Goal: Task Accomplishment & Management: Manage account settings

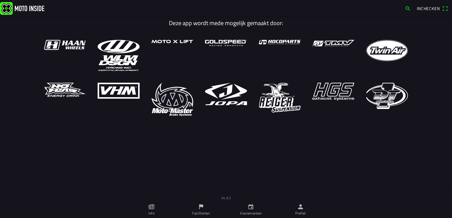
click at [299, 211] on ion-label "Profiel" at bounding box center [300, 213] width 11 height 5
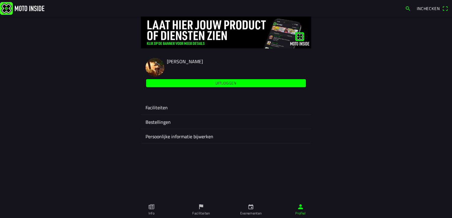
click at [158, 106] on ion-label "Faciliteiten" at bounding box center [225, 107] width 161 height 7
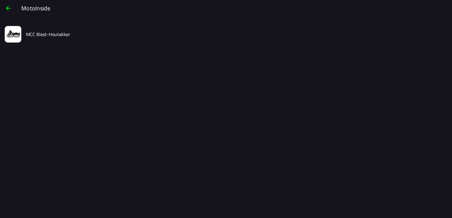
click at [0, 0] on slot "MCC Biest-Houtakker" at bounding box center [0, 0] width 0 height 0
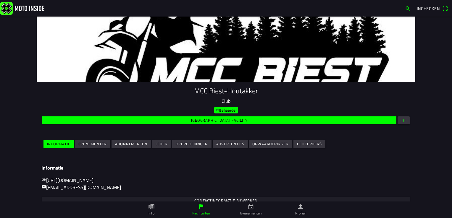
click at [0, 0] on slot "Evenementen" at bounding box center [0, 0] width 0 height 0
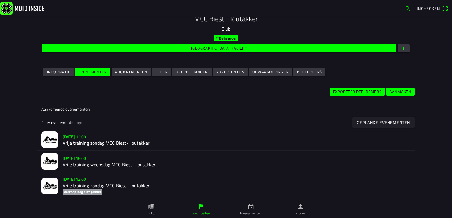
scroll to position [118, 0]
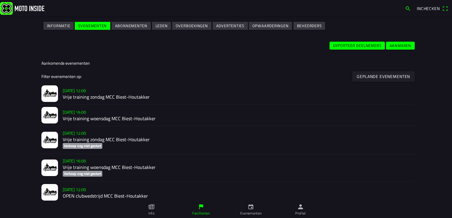
click at [71, 138] on h2 "Vrije training zondag MCC Biest-Houtakker" at bounding box center [237, 140] width 348 height 6
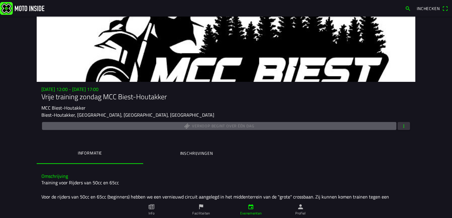
click at [401, 125] on span "button" at bounding box center [403, 126] width 5 height 8
click at [181, 155] on ion-backdrop at bounding box center [226, 109] width 452 height 218
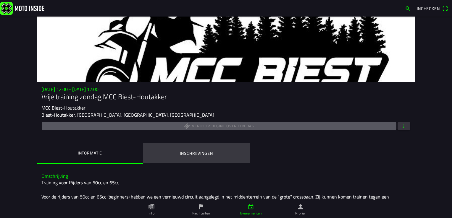
click at [184, 149] on button "Inschrijvingen" at bounding box center [196, 153] width 106 height 20
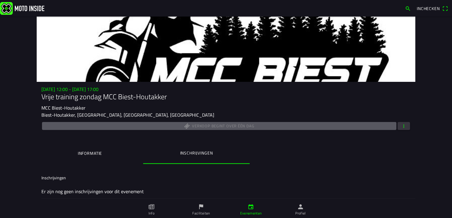
click at [409, 127] on button "button" at bounding box center [403, 126] width 12 height 8
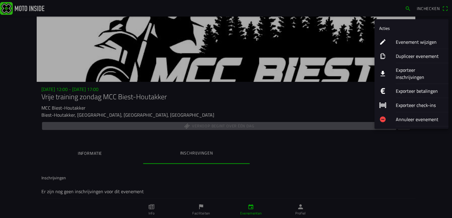
click at [402, 40] on ion-label "Evenement wijzigen" at bounding box center [419, 41] width 48 height 7
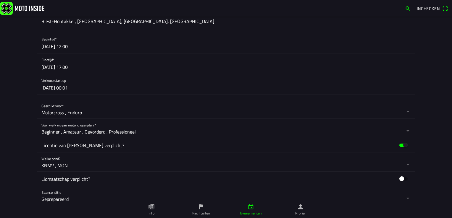
scroll to position [266, 0]
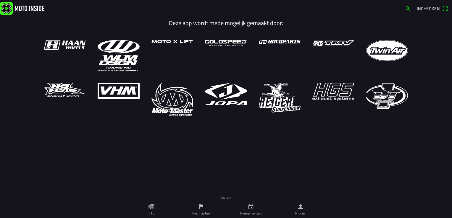
click at [301, 207] on icon "person" at bounding box center [300, 207] width 7 height 7
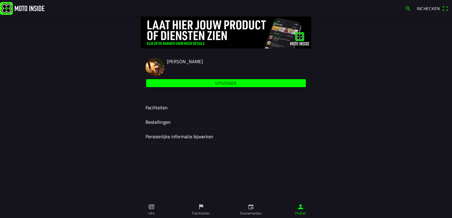
click at [157, 109] on ion-label "Faciliteiten" at bounding box center [225, 107] width 161 height 7
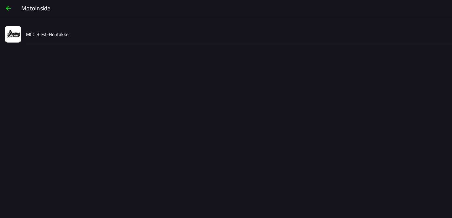
click at [0, 0] on slot "MCC Biest-Houtakker" at bounding box center [0, 0] width 0 height 0
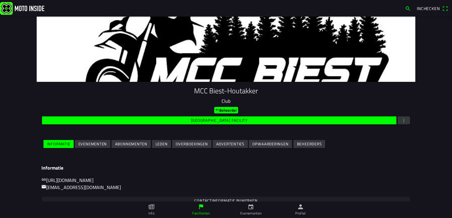
click at [0, 0] on slot "Evenementen" at bounding box center [0, 0] width 0 height 0
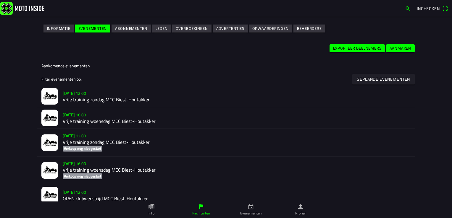
scroll to position [148, 0]
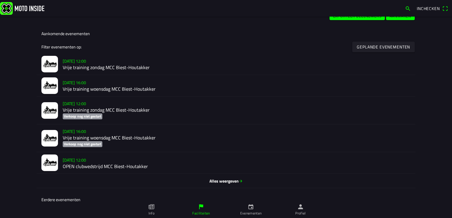
click at [82, 110] on h2 "Vrije training zondag MCC Biest-Houtakker" at bounding box center [237, 110] width 348 height 6
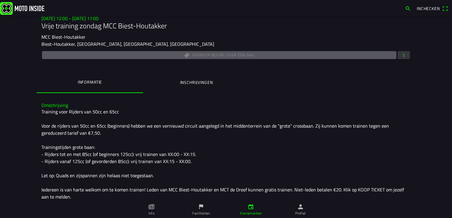
scroll to position [89, 0]
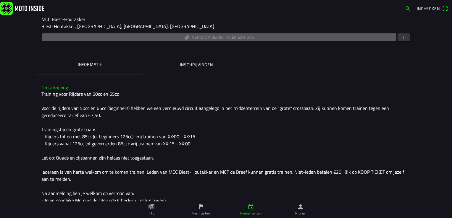
click at [406, 39] on button "button" at bounding box center [403, 37] width 12 height 8
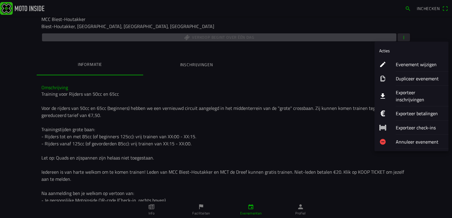
click at [400, 64] on ion-label "Evenement wijzigen" at bounding box center [419, 64] width 48 height 7
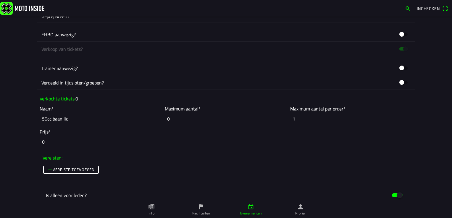
scroll to position [502, 0]
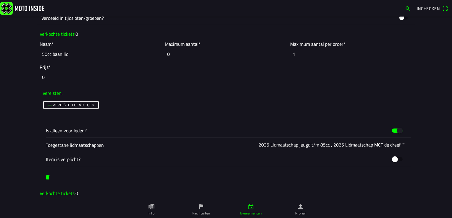
click at [0, 0] on slot "Vereiste toevoegen" at bounding box center [0, 0] width 0 height 0
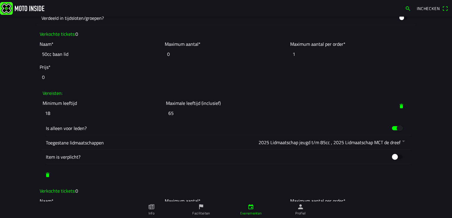
click at [393, 142] on button "button" at bounding box center [228, 142] width 365 height 14
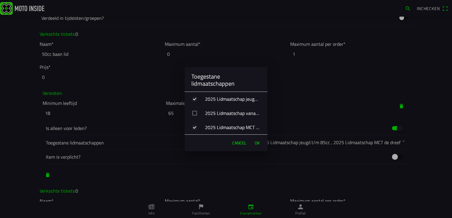
click at [196, 128] on div "button" at bounding box center [194, 127] width 5 height 5
click at [196, 100] on div "button" at bounding box center [194, 99] width 5 height 5
click at [256, 143] on span "OK" at bounding box center [256, 143] width 5 height 6
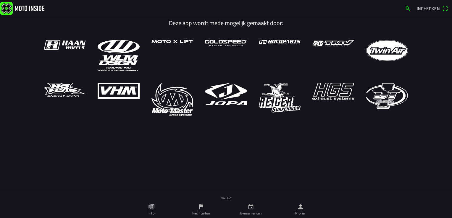
click at [437, 7] on span "Inchecken" at bounding box center [427, 8] width 23 height 6
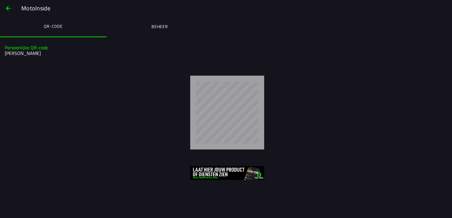
click at [6, 8] on span "button" at bounding box center [8, 8] width 7 height 14
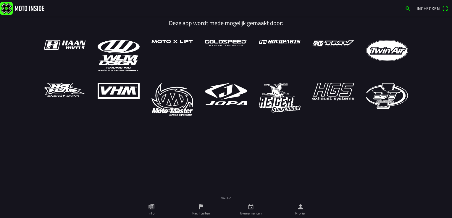
click at [311, 210] on link "Profiel" at bounding box center [300, 210] width 50 height 17
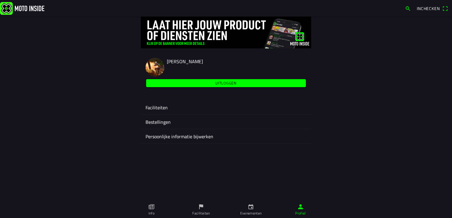
click at [160, 107] on ion-label "Faciliteiten" at bounding box center [225, 107] width 161 height 7
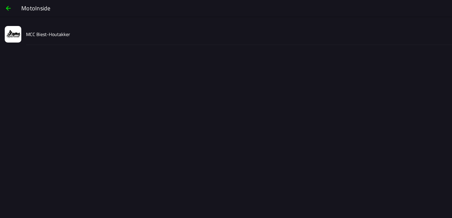
click at [0, 0] on slot "MCC Biest-Houtakker" at bounding box center [0, 0] width 0 height 0
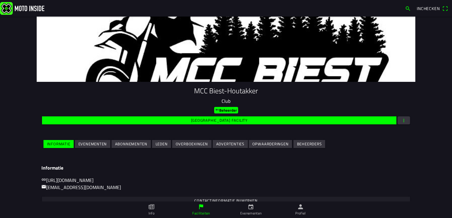
click at [0, 0] on slot "Evenementen" at bounding box center [0, 0] width 0 height 0
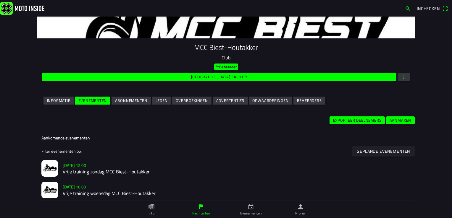
scroll to position [89, 0]
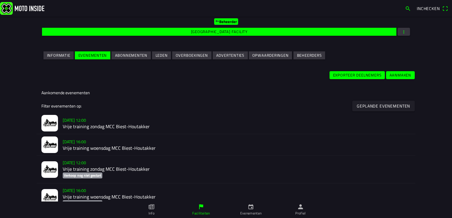
click at [72, 169] on h2 "Vrije training zondag MCC Biest-Houtakker" at bounding box center [237, 169] width 348 height 6
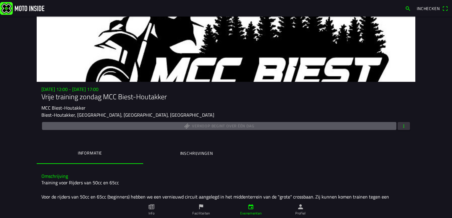
click at [404, 128] on button "button" at bounding box center [403, 126] width 12 height 8
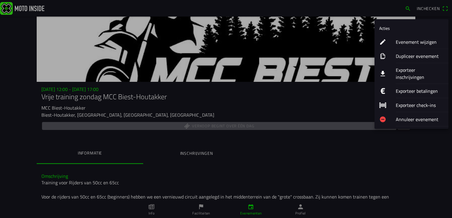
click at [408, 43] on ion-label "Evenement wijzigen" at bounding box center [419, 41] width 48 height 7
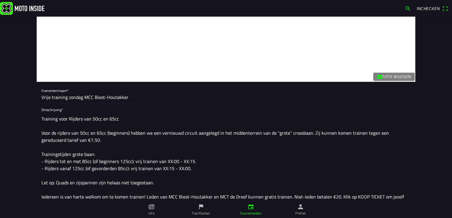
scroll to position [30, 0]
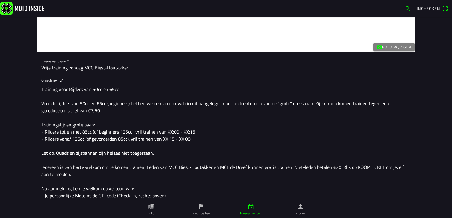
drag, startPoint x: 75, startPoint y: 111, endPoint x: 36, endPoint y: 85, distance: 47.4
click at [37, 85] on div "Omschrijving* Training voor Rijders van 50cc en 65cc Voor de rijders van 50cc e…" at bounding box center [226, 141] width 378 height 135
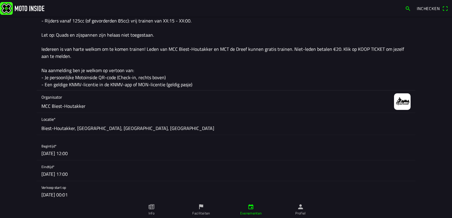
scroll to position [0, 0]
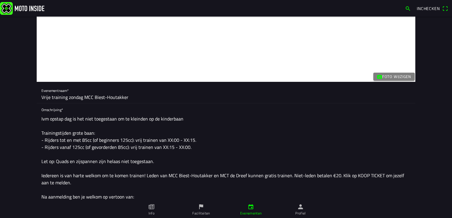
drag, startPoint x: 145, startPoint y: 118, endPoint x: 128, endPoint y: 119, distance: 17.5
click at [128, 119] on textarea "Ivm opstap dag is het niet toegestaan om te kleinden op de kinderbaan Trainings…" at bounding box center [225, 165] width 369 height 104
drag, startPoint x: 39, startPoint y: 119, endPoint x: 63, endPoint y: 140, distance: 31.8
click at [63, 140] on textarea "Ivm opstap dag is het niet toegestaan om te rijden op de kinderbaan Trainingsti…" at bounding box center [225, 165] width 369 height 104
click at [179, 117] on textarea "I.v.m. opstap dag is het niet toegestaan om te rijden op de kinderbaan Training…" at bounding box center [225, 165] width 369 height 104
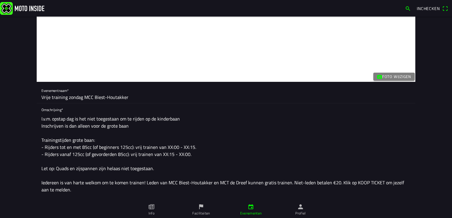
click at [65, 127] on textarea "I.v.m. opstap dag is het niet toegestaan om te rijden op de kinderbaan Inschrij…" at bounding box center [225, 168] width 369 height 111
type textarea "I.v.m. opstap dag is het niet toegestaan om te rijden op de kinderbaan Inschrij…"
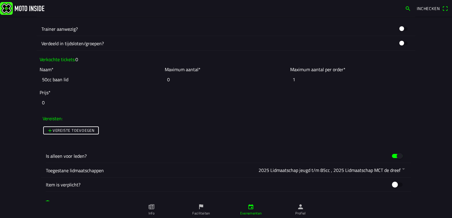
scroll to position [473, 0]
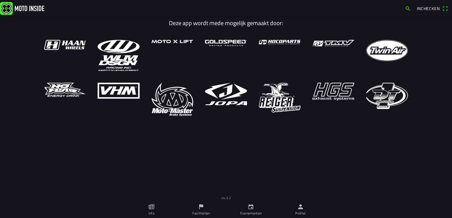
click at [307, 213] on link "Profiel" at bounding box center [300, 210] width 50 height 17
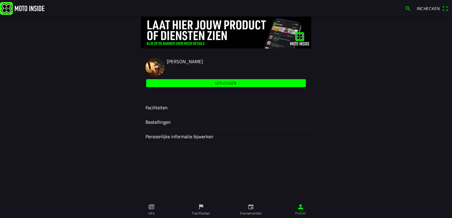
click at [155, 106] on ion-label "Faciliteiten" at bounding box center [225, 107] width 161 height 7
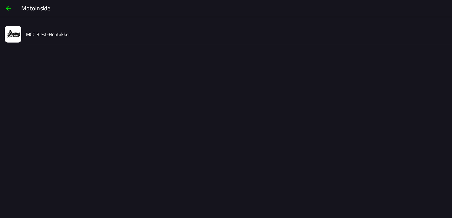
click at [30, 39] on div "MCC Biest-Houtakker" at bounding box center [236, 34] width 421 height 21
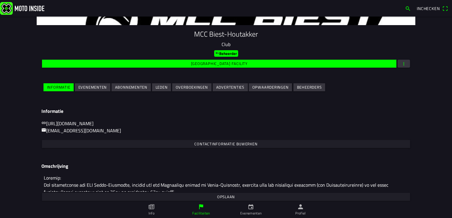
scroll to position [59, 0]
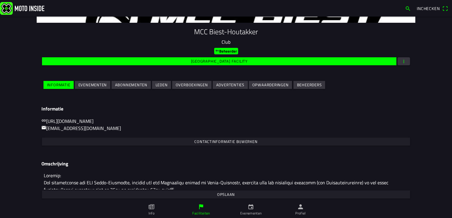
click at [0, 0] on slot "Evenementen" at bounding box center [0, 0] width 0 height 0
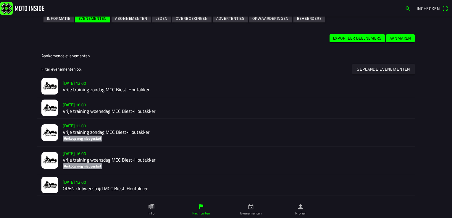
scroll to position [177, 0]
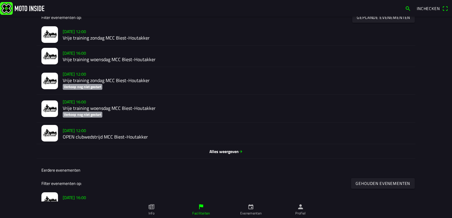
click at [81, 80] on h2 "Vrije training zondag MCC Biest-Houtakker" at bounding box center [237, 81] width 348 height 6
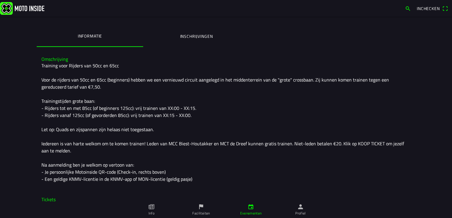
scroll to position [118, 0]
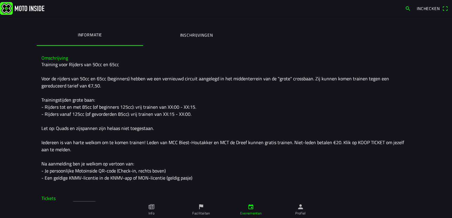
drag, startPoint x: 40, startPoint y: 63, endPoint x: 199, endPoint y: 180, distance: 197.0
click at [199, 180] on div "Training voor Rijders van 50cc en 65cc Voor de rijders van 50cc en 65cc (beginn…" at bounding box center [225, 121] width 369 height 121
copy div "Training voor Rijders van 50cc en 65cc Voor de rijders van 50cc en 65cc (beginn…"
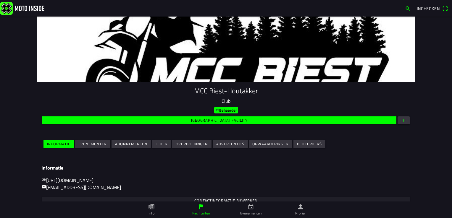
click at [0, 0] on slot "Evenementen" at bounding box center [0, 0] width 0 height 0
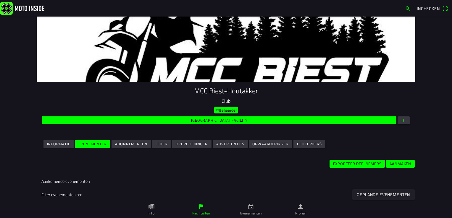
click at [0, 0] on slot "Aanmaken" at bounding box center [0, 0] width 0 height 0
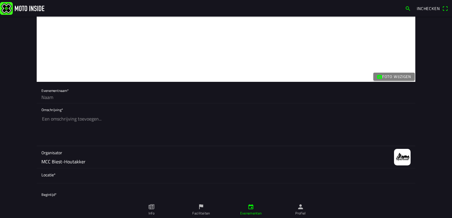
paste textarea "Training voor Rijders van 50cc en 65cc Voor de rijders van 50cc en 65cc (beginn…"
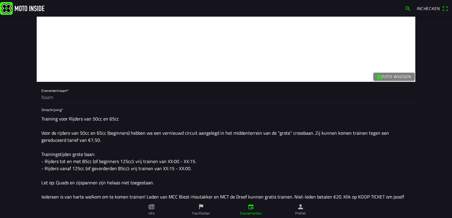
type textarea "Training voor Rijders van 50cc en 65cc Voor de rijders van 50cc en 65cc (beginn…"
click at [47, 98] on input "text" at bounding box center [225, 97] width 369 height 12
type input "r"
click at [72, 98] on input "Vrije training" at bounding box center [225, 97] width 369 height 12
type input "Vrije training zondag MCC Biest-Houtakker"
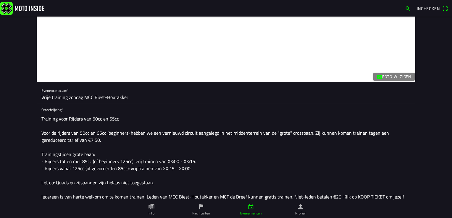
drag, startPoint x: 74, startPoint y: 141, endPoint x: 38, endPoint y: 116, distance: 44.0
click at [38, 116] on div "Omschrijving* Training voor Rijders van 50cc en 65cc Voor de rijders van 50cc e…" at bounding box center [226, 170] width 378 height 135
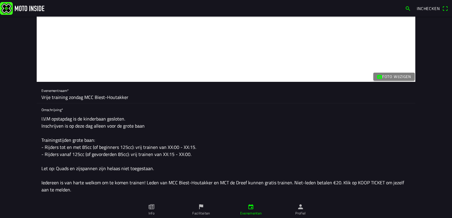
click at [64, 120] on textarea "I.V.M opstapdag is de kinderbaan gesloten. Inschrijven is op deze dag alleen vo…" at bounding box center [225, 168] width 369 height 111
click at [127, 119] on textarea "I.V.M opstap dag is de kinderbaan gesloten. Inschrijven is op deze dag alleen v…" at bounding box center [225, 168] width 369 height 111
click at [145, 117] on textarea "I.V.M opstap dag is de kinderbaan gesloten. Hier rijden is dan ook niet Inschri…" at bounding box center [225, 168] width 369 height 111
click at [175, 119] on textarea "I.V.M opstap dag is de kinderbaan gesloten. Hier rijden is dan ook niet Inschri…" at bounding box center [225, 168] width 369 height 111
click at [146, 126] on textarea "I.V.M opstap dag is de kinderbaan gesloten. Hier rijden is dan ook niet toegest…" at bounding box center [225, 168] width 369 height 111
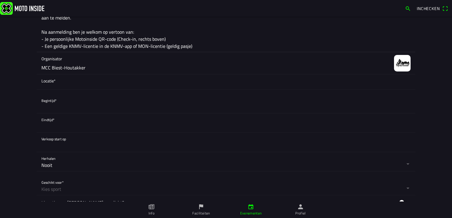
scroll to position [177, 0]
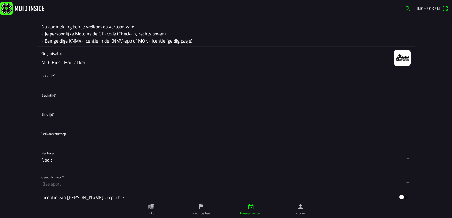
type textarea "I.V.M opstap dag is de kinderbaan gesloten. Hier rijden is dan ook niet toegest…"
click at [54, 78] on span "Locatie*" at bounding box center [225, 75] width 369 height 6
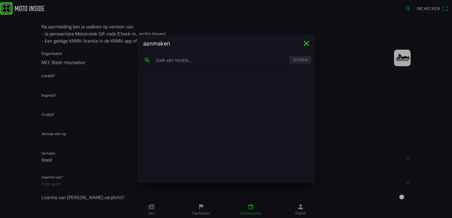
click at [178, 59] on input "search text" at bounding box center [212, 60] width 147 height 12
click at [0, 0] on slot "Zoeken" at bounding box center [0, 0] width 0 height 0
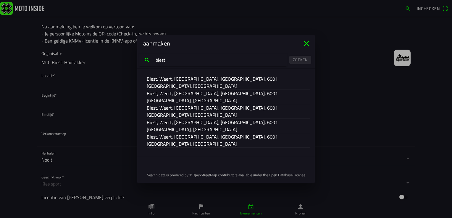
click at [175, 59] on input "biest" at bounding box center [212, 60] width 147 height 12
drag, startPoint x: 181, startPoint y: 58, endPoint x: 119, endPoint y: 62, distance: 61.9
click at [119, 62] on ion-modal "aanmaken biest-hout Zoeken Biest, Weert, Limburg, Nederland, 6001 AS, Nederland…" at bounding box center [226, 109] width 452 height 218
type input "de reyweg biest-houtakker"
click at [0, 0] on slot "Zoeken" at bounding box center [0, 0] width 0 height 0
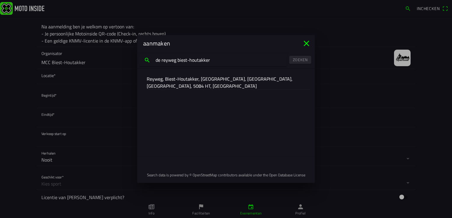
click at [0, 0] on slot "Reyweg, Biest-Houtakker, Hilvarenbeek, Noord-Brabant, Nederland, 5084 HT, Neder…" at bounding box center [0, 0] width 0 height 0
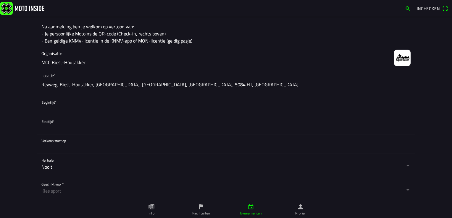
click at [49, 107] on button "button" at bounding box center [228, 105] width 374 height 19
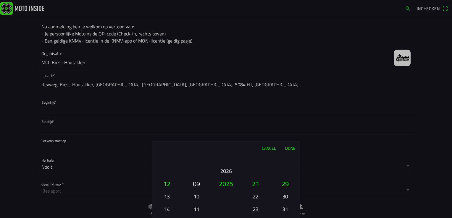
drag, startPoint x: 197, startPoint y: 184, endPoint x: 197, endPoint y: 197, distance: 12.7
click at [197, 197] on div "01 02 03 04 05 06 07 08 09 10 11 12" at bounding box center [196, 209] width 25 height 64
drag, startPoint x: 166, startPoint y: 211, endPoint x: 157, endPoint y: 127, distance: 84.1
click at [157, 127] on ion-picker "Cancel Done 01 02 03 04 05 06 07 08 09 10 11 12 13 14 15 16 17 18 19 20 21 22 2…" at bounding box center [226, 109] width 452 height 218
click at [166, 212] on button "21" at bounding box center [167, 209] width 20 height 10
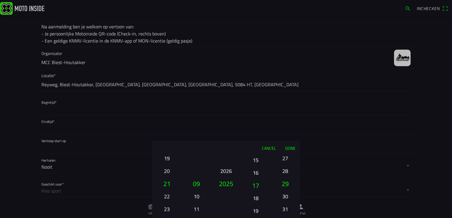
drag, startPoint x: 255, startPoint y: 157, endPoint x: 254, endPoint y: 233, distance: 76.0
click at [254, 218] on html "Inchecken Foto wijzigen Evenementnaam* Vrije training zondag MCC Biest-Houtakke…" at bounding box center [226, 109] width 452 height 218
drag, startPoint x: 254, startPoint y: 156, endPoint x: 251, endPoint y: 209, distance: 52.4
click at [251, 209] on button "13" at bounding box center [255, 210] width 20 height 10
click at [254, 211] on button "12" at bounding box center [255, 209] width 20 height 10
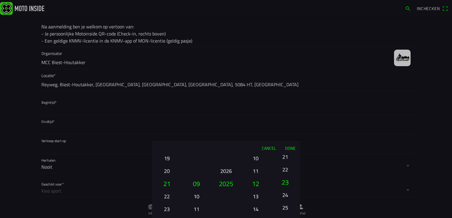
drag, startPoint x: 284, startPoint y: 156, endPoint x: 286, endPoint y: 233, distance: 77.5
click at [286, 218] on html "Inchecken Foto wijzigen Evenementnaam* Vrije training zondag MCC Biest-Houtakke…" at bounding box center [226, 109] width 452 height 218
drag, startPoint x: 287, startPoint y: 162, endPoint x: 287, endPoint y: 222, distance: 59.4
click at [287, 218] on html "Inchecken Foto wijzigen Evenementnaam* Vrije training zondag MCC Biest-Houtakke…" at bounding box center [226, 109] width 452 height 218
drag, startPoint x: 289, startPoint y: 169, endPoint x: 284, endPoint y: 212, distance: 43.1
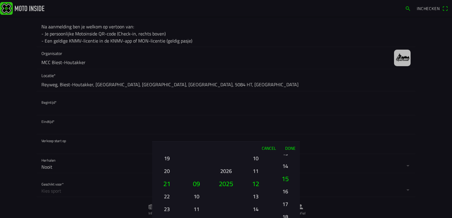
click at [285, 218] on html "Inchecken Foto wijzigen Evenementnaam* Vrije training zondag MCC Biest-Houtakke…" at bounding box center [226, 109] width 452 height 218
drag, startPoint x: 285, startPoint y: 161, endPoint x: 284, endPoint y: 210, distance: 48.2
click at [283, 218] on html "Inchecken Foto wijzigen Evenementnaam* Vrije training zondag MCC Biest-Houtakke…" at bounding box center [226, 109] width 452 height 218
drag, startPoint x: 288, startPoint y: 166, endPoint x: 282, endPoint y: 223, distance: 57.4
click at [282, 218] on html "Inchecken Foto wijzigen Evenementnaam* Vrije training zondag MCC Biest-Houtakke…" at bounding box center [226, 109] width 452 height 218
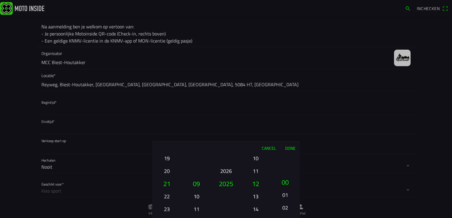
drag, startPoint x: 284, startPoint y: 157, endPoint x: 282, endPoint y: 195, distance: 38.2
click at [282, 195] on button "01" at bounding box center [285, 195] width 20 height 10
click at [289, 150] on button "Done" at bounding box center [290, 148] width 20 height 13
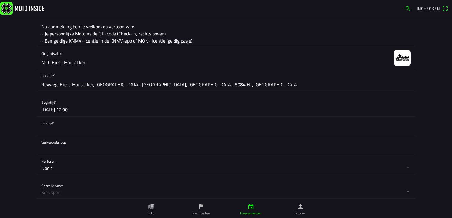
click at [41, 125] on button "button" at bounding box center [228, 126] width 374 height 19
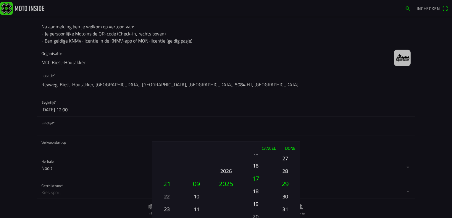
drag, startPoint x: 255, startPoint y: 157, endPoint x: 250, endPoint y: 203, distance: 45.8
click at [250, 203] on button "19" at bounding box center [255, 204] width 20 height 10
drag, startPoint x: 286, startPoint y: 155, endPoint x: 286, endPoint y: 232, distance: 76.9
click at [286, 218] on html "Inchecken Foto wijzigen Evenementnaam* Vrije training zondag MCC Biest-Houtakke…" at bounding box center [226, 109] width 452 height 218
drag, startPoint x: 281, startPoint y: 168, endPoint x: 285, endPoint y: 204, distance: 36.3
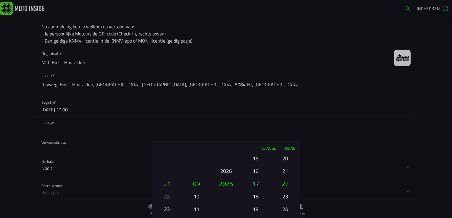
click at [285, 176] on button "21" at bounding box center [285, 171] width 20 height 10
drag, startPoint x: 285, startPoint y: 168, endPoint x: 288, endPoint y: 224, distance: 55.9
click at [288, 218] on html "Inchecken Foto wijzigen Evenementnaam* Vrije training zondag MCC Biest-Houtakke…" at bounding box center [226, 109] width 452 height 218
drag, startPoint x: 285, startPoint y: 161, endPoint x: 280, endPoint y: 233, distance: 72.3
click at [280, 218] on html "Inchecken Foto wijzigen Evenementnaam* Vrije training zondag MCC Biest-Houtakke…" at bounding box center [226, 109] width 452 height 218
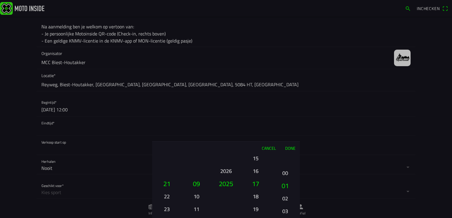
drag, startPoint x: 283, startPoint y: 159, endPoint x: 278, endPoint y: 213, distance: 54.4
click at [278, 215] on button "03" at bounding box center [285, 211] width 20 height 10
click at [283, 181] on button "00" at bounding box center [285, 183] width 25 height 13
click at [288, 147] on button "Done" at bounding box center [290, 148] width 20 height 13
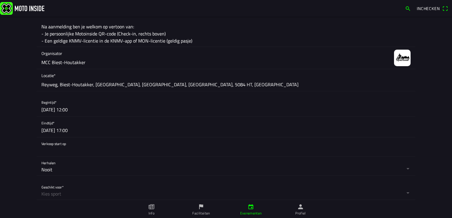
click at [45, 149] on button "button" at bounding box center [228, 146] width 374 height 19
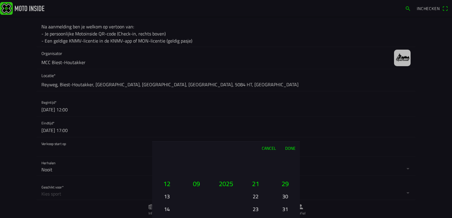
click at [166, 210] on button "14" at bounding box center [167, 209] width 20 height 10
drag, startPoint x: 258, startPoint y: 181, endPoint x: 264, endPoint y: 233, distance: 52.7
click at [264, 218] on html "Inchecken Foto wijzigen Evenementnaam* Vrije training zondag MCC Biest-Houtakke…" at bounding box center [226, 109] width 452 height 218
drag, startPoint x: 256, startPoint y: 155, endPoint x: 261, endPoint y: 210, distance: 54.3
click at [262, 218] on html "Inchecken Foto wijzigen Evenementnaam* Vrije training zondag MCC Biest-Houtakke…" at bounding box center [226, 109] width 452 height 218
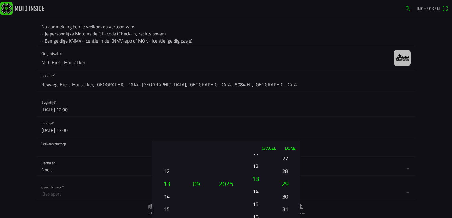
drag, startPoint x: 257, startPoint y: 159, endPoint x: 254, endPoint y: 219, distance: 60.1
click at [254, 218] on html "Inchecken Foto wijzigen Evenementnaam* Vrije training zondag MCC Biest-Houtakke…" at bounding box center [226, 109] width 452 height 218
drag, startPoint x: 256, startPoint y: 157, endPoint x: 254, endPoint y: 194, distance: 37.3
click at [254, 194] on button "01" at bounding box center [255, 195] width 20 height 10
drag, startPoint x: 286, startPoint y: 157, endPoint x: 293, endPoint y: 233, distance: 76.3
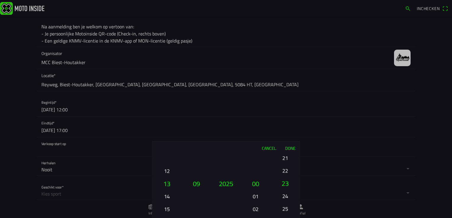
click at [293, 218] on html "Inchecken Foto wijzigen Evenementnaam* Vrije training zondag MCC Biest-Houtakke…" at bounding box center [226, 109] width 452 height 218
drag, startPoint x: 286, startPoint y: 156, endPoint x: 286, endPoint y: 220, distance: 64.4
click at [286, 218] on html "Inchecken Foto wijzigen Evenementnaam* Vrije training zondag MCC Biest-Houtakke…" at bounding box center [226, 109] width 452 height 218
drag, startPoint x: 284, startPoint y: 154, endPoint x: 288, endPoint y: 224, distance: 70.2
click at [288, 218] on html "Inchecken Foto wijzigen Evenementnaam* Vrije training zondag MCC Biest-Houtakke…" at bounding box center [226, 109] width 452 height 218
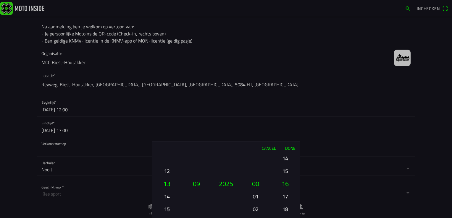
drag, startPoint x: 285, startPoint y: 158, endPoint x: 284, endPoint y: 233, distance: 75.4
click at [284, 218] on html "Inchecken Foto wijzigen Evenementnaam* Vrije training zondag MCC Biest-Houtakke…" at bounding box center [226, 109] width 452 height 218
drag, startPoint x: 285, startPoint y: 157, endPoint x: 285, endPoint y: 230, distance: 73.3
click at [285, 218] on html "Inchecken Foto wijzigen Evenementnaam* Vrije training zondag MCC Biest-Houtakke…" at bounding box center [226, 109] width 452 height 218
click at [285, 160] on button "00" at bounding box center [285, 158] width 20 height 10
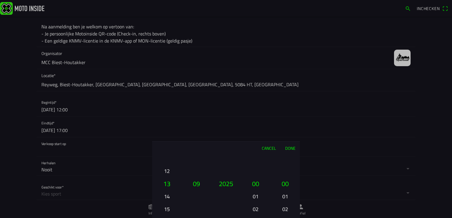
click at [289, 150] on button "Done" at bounding box center [290, 148] width 20 height 13
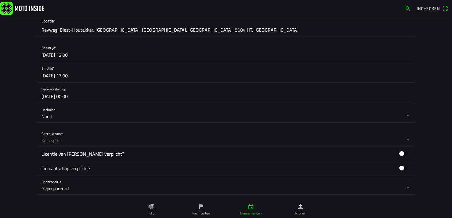
scroll to position [236, 0]
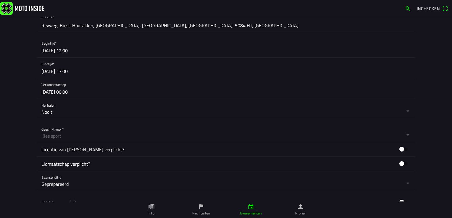
click at [42, 136] on button "button" at bounding box center [228, 132] width 374 height 19
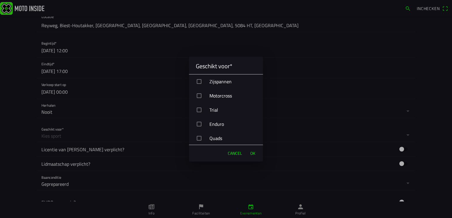
click at [195, 96] on div "Motorcross" at bounding box center [228, 95] width 69 height 15
click at [198, 123] on div "button" at bounding box center [199, 124] width 5 height 5
click at [251, 151] on span "OK" at bounding box center [252, 153] width 5 height 6
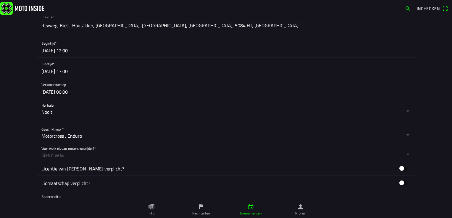
click at [79, 153] on button "button" at bounding box center [228, 151] width 374 height 19
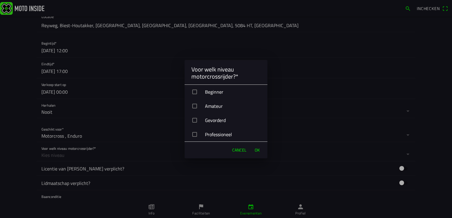
click at [193, 91] on div "button" at bounding box center [194, 92] width 5 height 5
click at [195, 105] on div "button" at bounding box center [194, 106] width 5 height 5
click at [195, 121] on div "button" at bounding box center [194, 120] width 5 height 5
click at [193, 135] on div "button" at bounding box center [194, 134] width 5 height 5
click at [257, 149] on span "OK" at bounding box center [256, 150] width 5 height 6
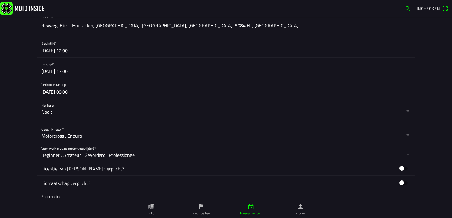
click at [398, 168] on button "button" at bounding box center [403, 168] width 14 height 9
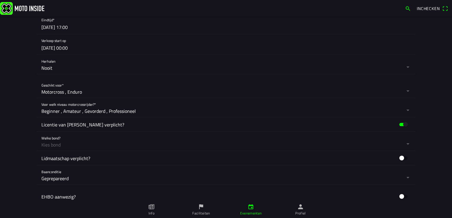
scroll to position [296, 0]
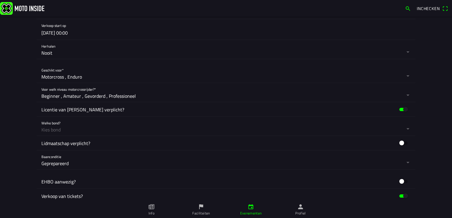
click at [58, 129] on button "button" at bounding box center [228, 126] width 374 height 19
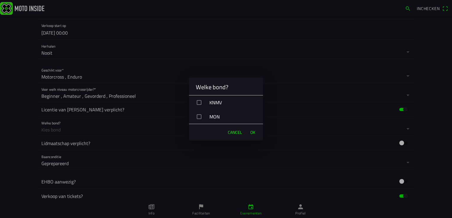
click at [200, 100] on div "KNMV" at bounding box center [228, 102] width 69 height 15
drag, startPoint x: 199, startPoint y: 119, endPoint x: 220, endPoint y: 128, distance: 23.1
click at [200, 119] on div "MON" at bounding box center [226, 117] width 74 height 14
click at [251, 131] on span "OK" at bounding box center [252, 132] width 5 height 6
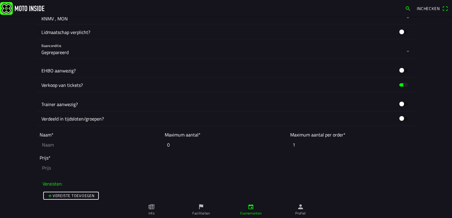
scroll to position [443, 0]
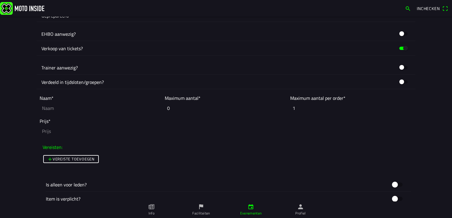
click at [58, 108] on input "text" at bounding box center [101, 108] width 122 height 13
type input "Grote baan Lid"
click at [48, 134] on input "number" at bounding box center [226, 131] width 372 height 13
type input "0"
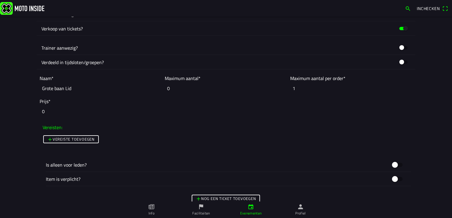
scroll to position [502, 0]
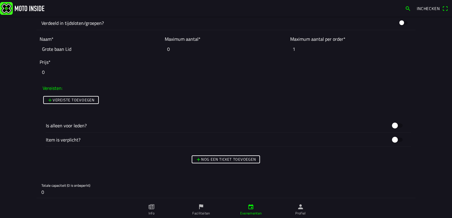
click at [391, 128] on button "button" at bounding box center [397, 125] width 18 height 11
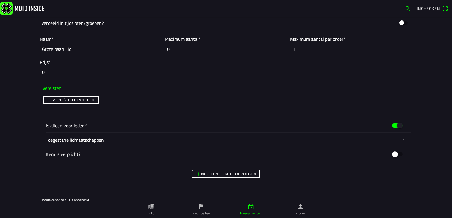
click at [389, 140] on button "button" at bounding box center [228, 140] width 365 height 14
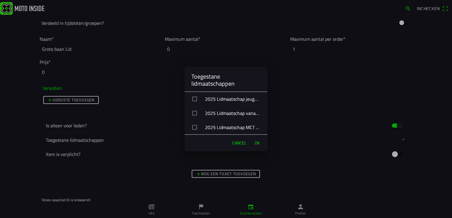
click at [195, 100] on div "button" at bounding box center [194, 99] width 5 height 5
click at [197, 113] on div "2025 Lidmaatschap vanaf 125cc" at bounding box center [228, 113] width 78 height 15
click at [195, 128] on div "button" at bounding box center [194, 127] width 5 height 5
click at [255, 144] on span "OK" at bounding box center [256, 143] width 5 height 6
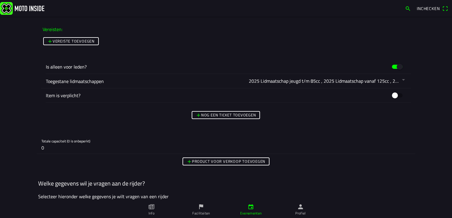
scroll to position [562, 0]
click at [0, 0] on slot "Nog een ticket toevoegen" at bounding box center [0, 0] width 0 height 0
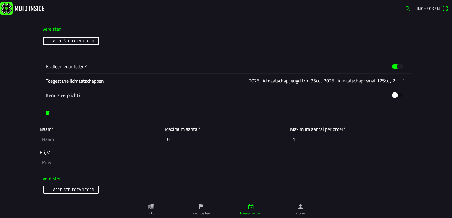
click at [48, 142] on input "text" at bounding box center [101, 139] width 122 height 13
type input "Grote baan niet lid"
click at [49, 161] on input "number" at bounding box center [226, 162] width 372 height 13
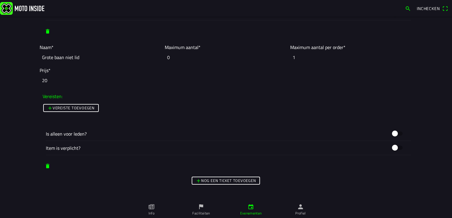
scroll to position [650, 0]
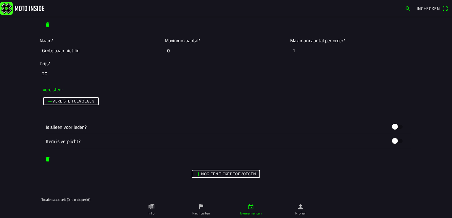
type input "20"
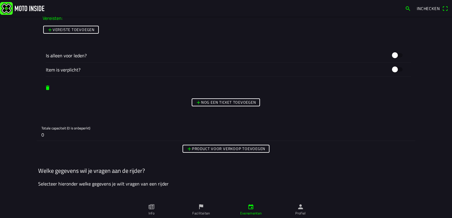
scroll to position [739, 0]
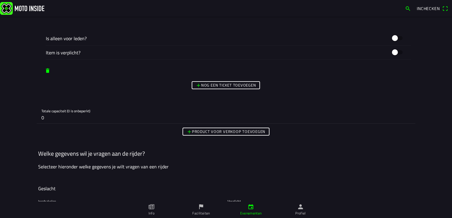
drag, startPoint x: 46, startPoint y: 119, endPoint x: 32, endPoint y: 121, distance: 14.4
click at [32, 121] on main "Foto wijzigen Evenementnaam* Vrije training zondag MCC Biest-Houtakker Omschrij…" at bounding box center [226, 118] width 452 height 202
click at [358, 150] on h1 "Welke gegevens wil je vragen aan de rijder?" at bounding box center [225, 153] width 375 height 7
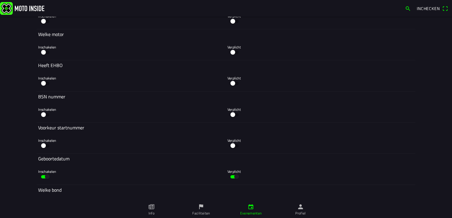
scroll to position [1182, 0]
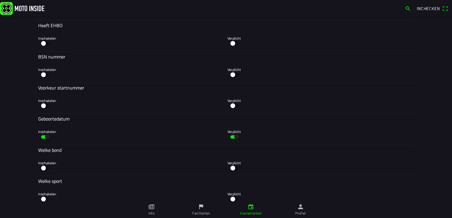
click at [44, 167] on button "button" at bounding box center [45, 168] width 14 height 9
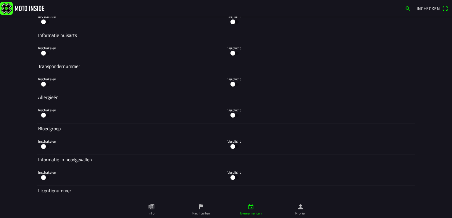
scroll to position [1389, 0]
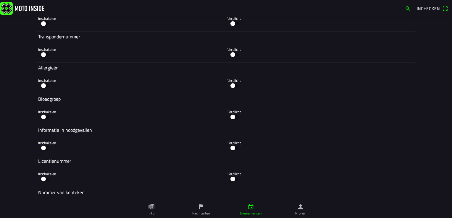
click at [44, 150] on button "button" at bounding box center [45, 148] width 14 height 9
drag, startPoint x: 43, startPoint y: 177, endPoint x: 54, endPoint y: 174, distance: 12.0
click at [43, 177] on button "button" at bounding box center [45, 179] width 14 height 9
click at [232, 179] on button "button" at bounding box center [234, 179] width 14 height 9
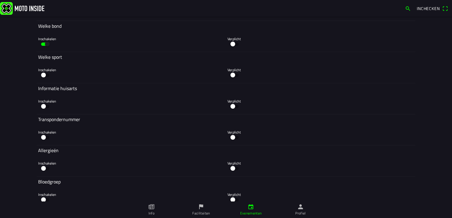
scroll to position [1301, 0]
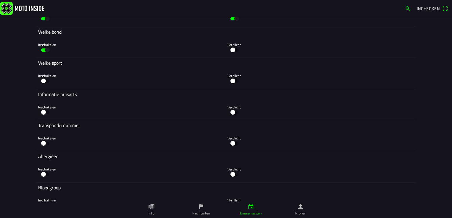
click at [227, 51] on button "button" at bounding box center [234, 50] width 14 height 9
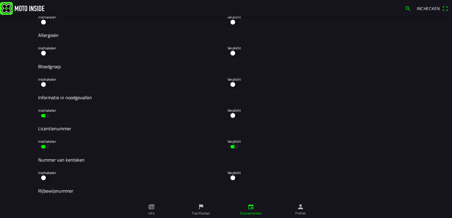
scroll to position [1481, 0]
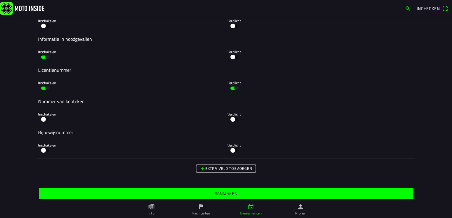
click at [0, 0] on slot "Aanmaken" at bounding box center [0, 0] width 0 height 0
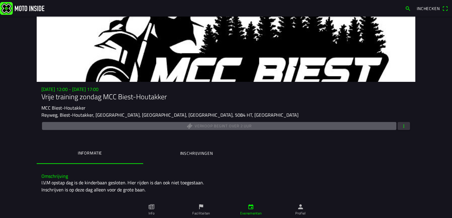
click at [299, 210] on link "Profiel" at bounding box center [300, 210] width 50 height 17
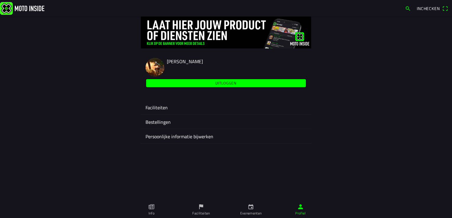
click at [158, 107] on ion-label "Faciliteiten" at bounding box center [225, 107] width 161 height 7
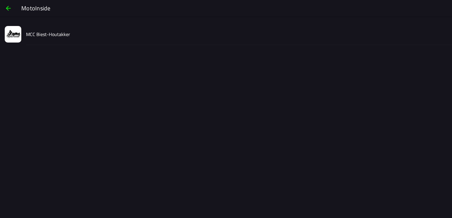
click at [33, 27] on div "MCC Biest-Houtakker" at bounding box center [236, 34] width 421 height 21
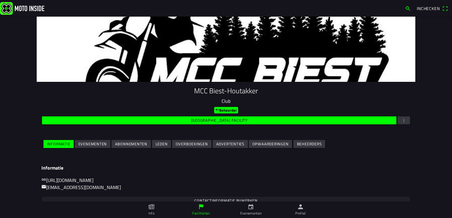
click at [0, 0] on slot "Evenementen" at bounding box center [0, 0] width 0 height 0
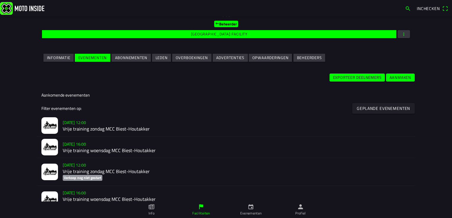
scroll to position [118, 0]
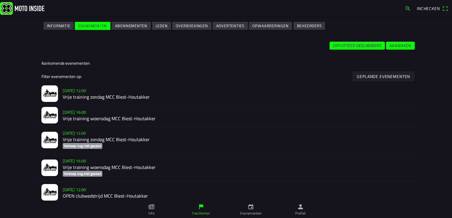
click at [76, 140] on h2 "Vrije training zondag MCC Biest-Houtakker" at bounding box center [237, 140] width 348 height 6
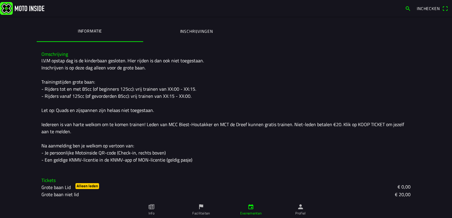
scroll to position [123, 0]
click at [0, 0] on slot "Grote baan niet lid" at bounding box center [0, 0] width 0 height 0
click at [0, 0] on slot "Grote baan Lid" at bounding box center [0, 0] width 0 height 0
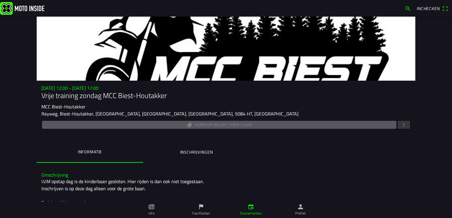
scroll to position [0, 0]
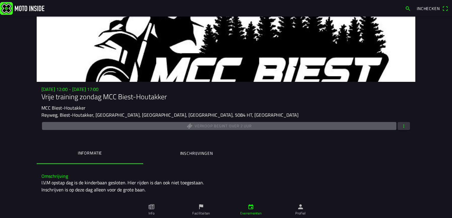
click at [218, 126] on div "Verkoop begint over 2 uur" at bounding box center [225, 126] width 369 height 10
click at [193, 154] on ion-label "Inschrijvingen" at bounding box center [196, 153] width 33 height 7
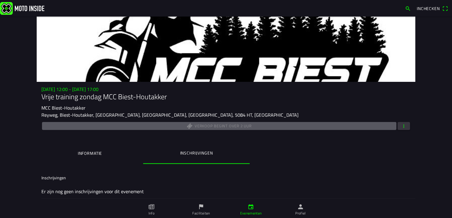
drag, startPoint x: 240, startPoint y: 169, endPoint x: 215, endPoint y: 171, distance: 24.9
click at [240, 169] on ion-list "Inschrijvingen Er zijn nog geen inschrijvingen voor dit evenement" at bounding box center [226, 185] width 378 height 32
click at [87, 159] on button "Informatie" at bounding box center [90, 153] width 106 height 20
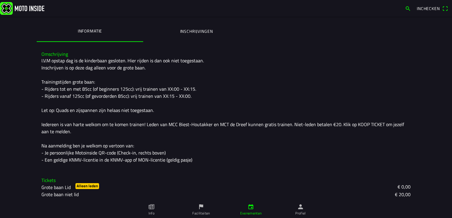
scroll to position [123, 0]
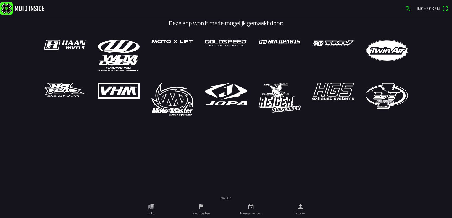
click at [301, 210] on link "Profiel" at bounding box center [300, 210] width 50 height 17
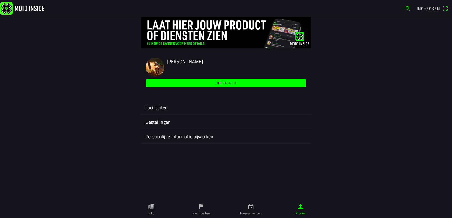
click at [162, 108] on ion-label "Faciliteiten" at bounding box center [225, 107] width 161 height 7
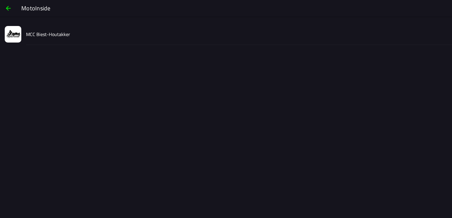
click at [0, 0] on slot "MCC Biest-Houtakker" at bounding box center [0, 0] width 0 height 0
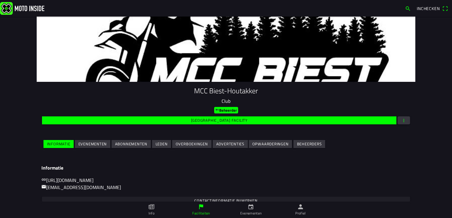
click at [0, 0] on slot "Evenementen" at bounding box center [0, 0] width 0 height 0
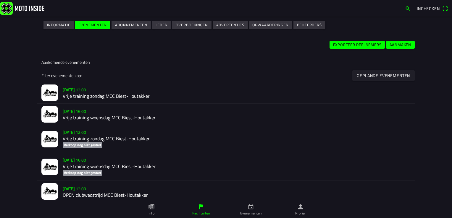
scroll to position [148, 0]
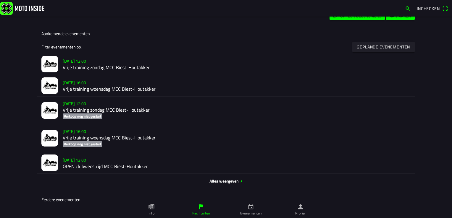
click at [69, 108] on h2 "Vrije training zondag MCC Biest-Houtakker" at bounding box center [237, 110] width 348 height 6
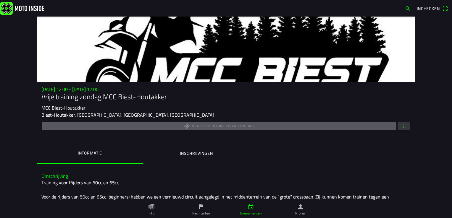
click at [401, 126] on span "button" at bounding box center [403, 126] width 5 height 8
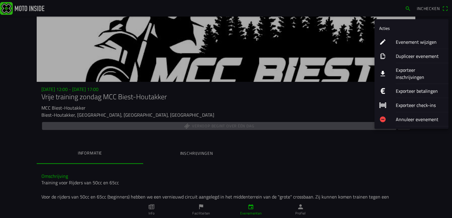
click at [409, 42] on ion-label "Evenement wijzigen" at bounding box center [419, 41] width 48 height 7
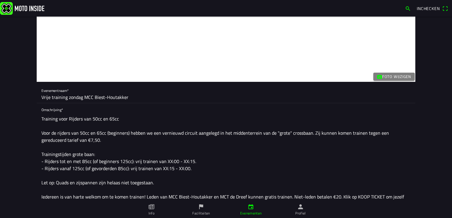
click at [129, 97] on input "Vrije training zondag MCC Biest-Houtakker" at bounding box center [225, 97] width 369 height 12
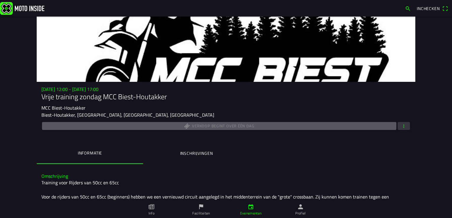
click at [401, 127] on span "button" at bounding box center [403, 126] width 5 height 8
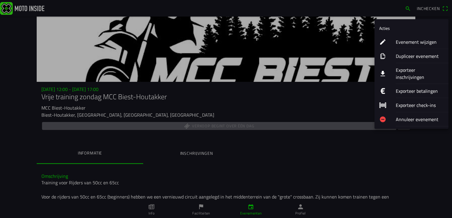
click at [404, 116] on ion-label "Annuleer evenement" at bounding box center [419, 119] width 48 height 7
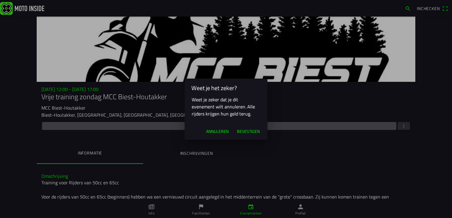
click at [248, 130] on span "Bevestigen" at bounding box center [248, 132] width 23 height 6
